Goal: Find contact information: Find contact information

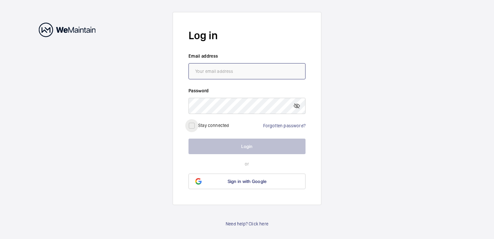
type input "[EMAIL_ADDRESS][DOMAIN_NAME]"
click at [193, 127] on input "checkbox" at bounding box center [191, 125] width 13 height 13
checkbox input "true"
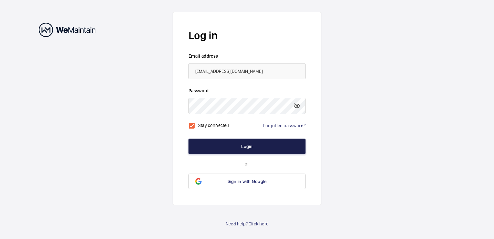
click at [227, 147] on button "Login" at bounding box center [247, 146] width 117 height 16
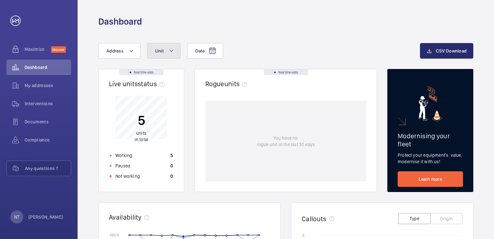
click at [164, 55] on button "Unit" at bounding box center [164, 51] width 34 height 16
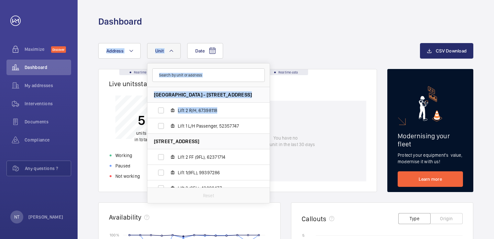
drag, startPoint x: 267, startPoint y: 104, endPoint x: 274, endPoint y: 51, distance: 53.3
click at [274, 51] on div "Date Address Unit [GEOGRAPHIC_DATA] - [STREET_ADDRESS][GEOGRAPHIC_DATA][STREET_…" at bounding box center [259, 51] width 322 height 16
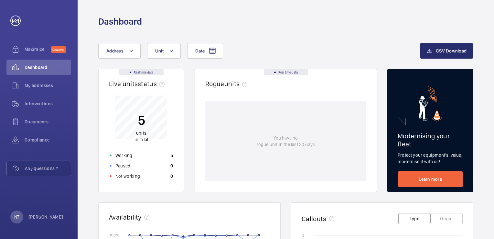
drag, startPoint x: 274, startPoint y: 51, endPoint x: 153, endPoint y: 41, distance: 121.4
click at [169, 53] on mat-icon at bounding box center [171, 51] width 5 height 8
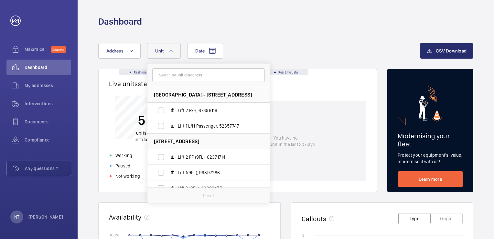
click at [239, 8] on div "Dashboard" at bounding box center [286, 14] width 417 height 28
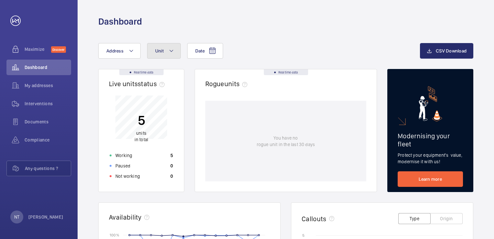
click at [170, 46] on button "Unit" at bounding box center [164, 51] width 34 height 16
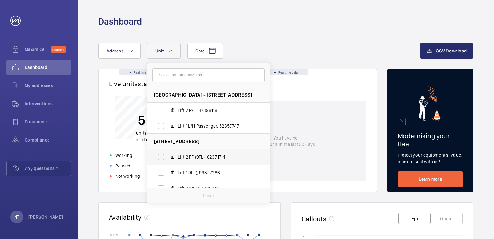
scroll to position [8, 0]
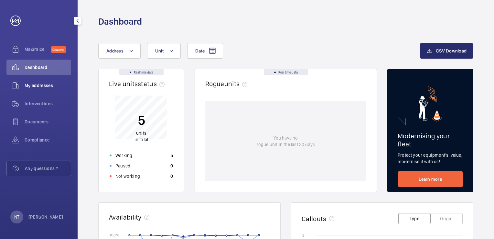
click at [47, 91] on div "My addresses" at bounding box center [38, 86] width 65 height 16
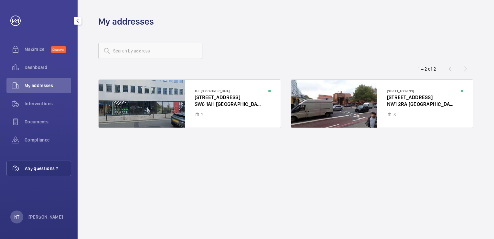
click at [47, 171] on span "Any questions ?" at bounding box center [48, 168] width 46 height 6
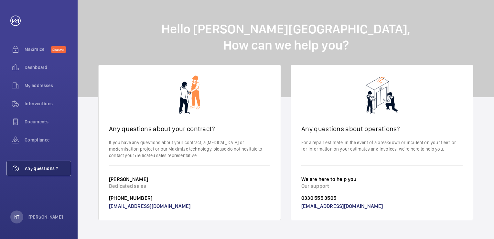
scroll to position [1, 0]
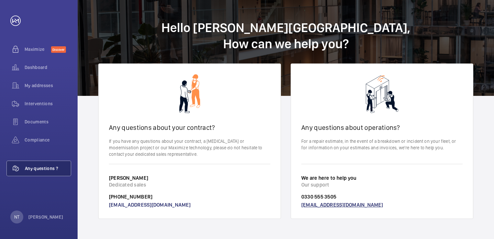
click at [359, 204] on link "[EMAIL_ADDRESS][DOMAIN_NAME]" at bounding box center [343, 205] width 82 height 6
